Goal: Task Accomplishment & Management: Use online tool/utility

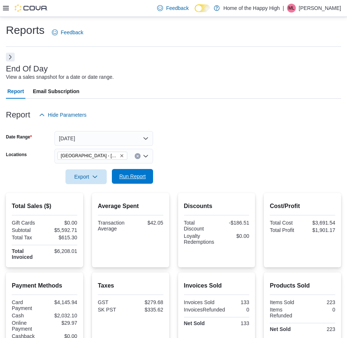
scroll to position [100, 0]
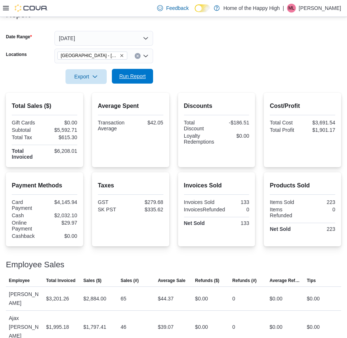
click at [144, 76] on span "Run Report" at bounding box center [132, 76] width 27 height 7
